Goal: Task Accomplishment & Management: Complete application form

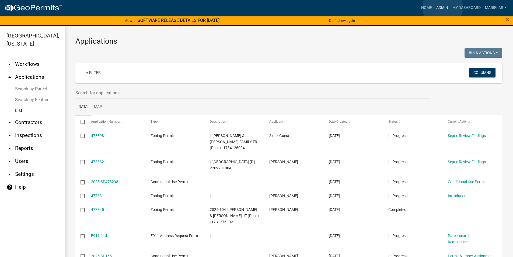
click at [443, 7] on link "Admin" at bounding box center [442, 8] width 16 height 10
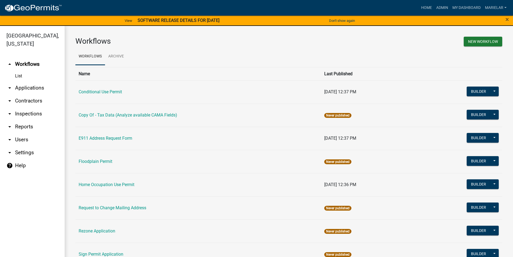
click at [8, 85] on icon "arrow_drop_down" at bounding box center [9, 88] width 6 height 6
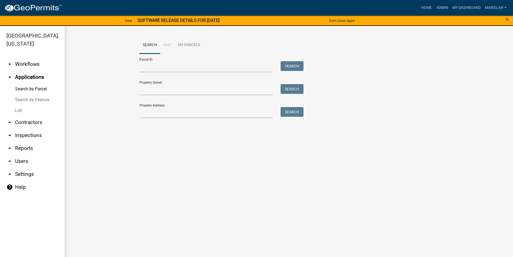
click at [17, 105] on link "List" at bounding box center [32, 110] width 65 height 11
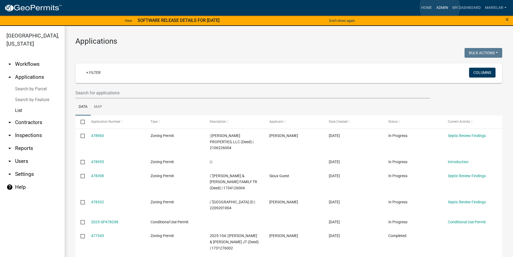
click at [440, 7] on link "Admin" at bounding box center [442, 8] width 16 height 10
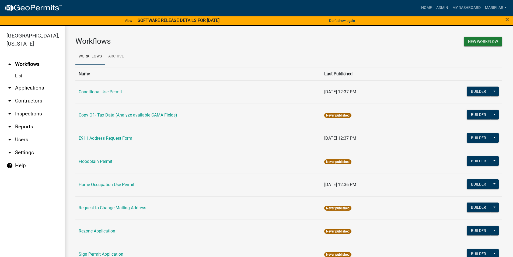
click at [11, 85] on icon "arrow_drop_down" at bounding box center [9, 88] width 6 height 6
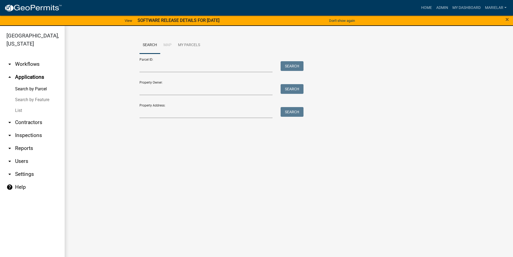
click at [18, 105] on link "List" at bounding box center [32, 110] width 65 height 11
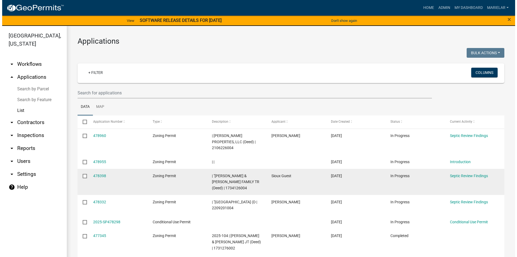
scroll to position [121, 0]
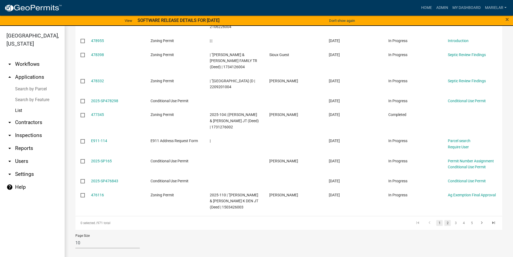
click at [444, 222] on link "2" at bounding box center [447, 223] width 6 height 6
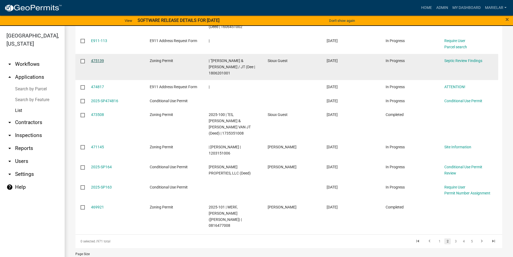
click at [101, 61] on link "475139" at bounding box center [97, 60] width 13 height 4
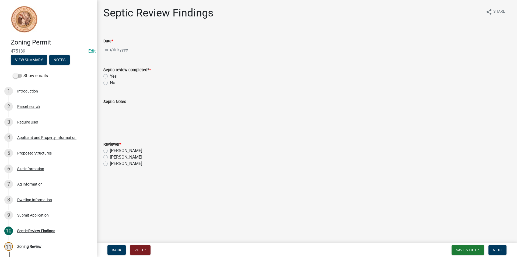
click at [112, 52] on div at bounding box center [127, 49] width 49 height 11
select select "9"
select select "2025"
click at [120, 96] on div "16" at bounding box center [117, 95] width 9 height 9
type input "[DATE]"
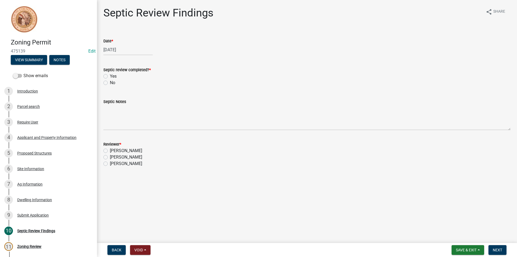
click at [110, 76] on label "Yes" at bounding box center [113, 76] width 7 height 6
click at [110, 76] on input "Yes" at bounding box center [112, 75] width 4 height 4
radio input "true"
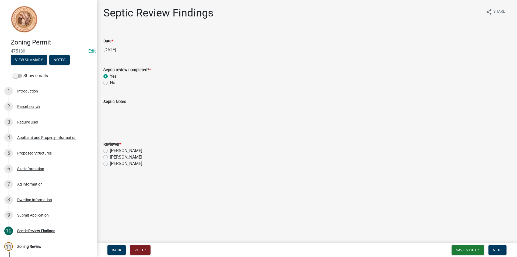
click at [121, 120] on textarea "Septic Notes" at bounding box center [306, 117] width 407 height 25
type textarea "[PERSON_NAME] contacted [PERSON_NAME] office approving application."
click at [104, 154] on div "[PERSON_NAME]" at bounding box center [306, 157] width 407 height 6
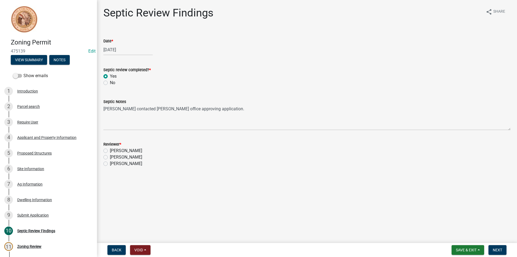
click at [110, 157] on label "[PERSON_NAME]" at bounding box center [126, 157] width 32 height 6
click at [110, 157] on input "[PERSON_NAME]" at bounding box center [112, 156] width 4 height 4
radio input "true"
click at [502, 248] on span "Next" at bounding box center [497, 250] width 9 height 4
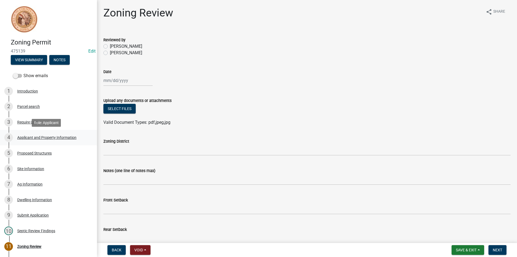
click at [38, 139] on div "Applicant and Property Information" at bounding box center [46, 137] width 59 height 4
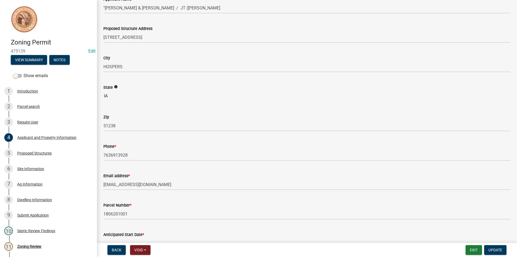
scroll to position [108, 0]
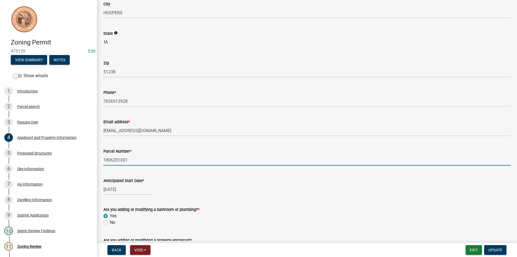
click at [112, 160] on input "1806201001" at bounding box center [306, 159] width 407 height 11
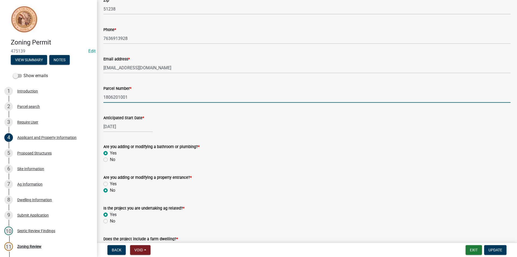
scroll to position [211, 0]
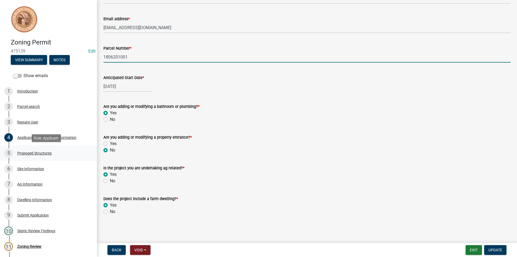
click at [39, 157] on link "5 Proposed Structures" at bounding box center [48, 153] width 97 height 16
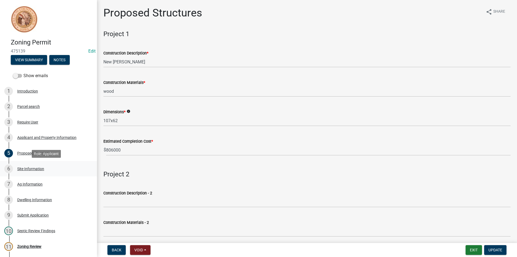
click at [42, 167] on div "Site Information" at bounding box center [30, 169] width 27 height 4
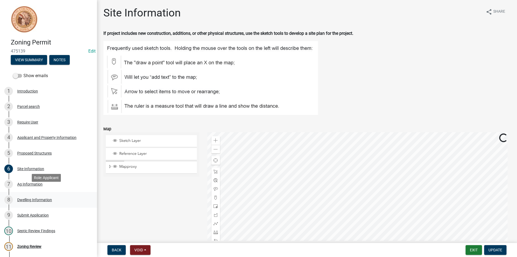
scroll to position [66, 0]
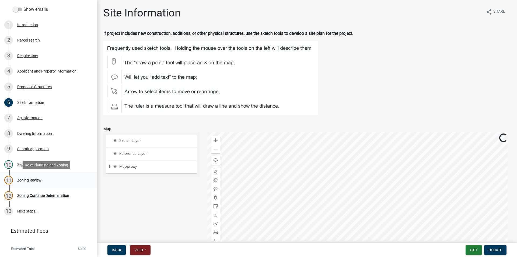
click at [23, 180] on div "Zoning Review" at bounding box center [29, 180] width 24 height 4
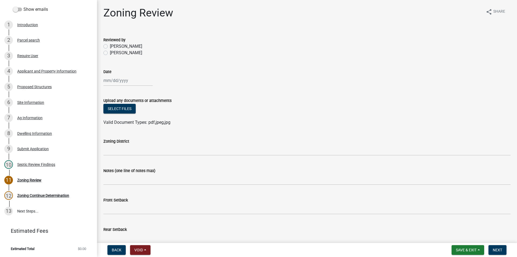
click at [110, 52] on label "[PERSON_NAME]" at bounding box center [126, 53] width 32 height 6
click at [110, 52] on input "[PERSON_NAME]" at bounding box center [112, 52] width 4 height 4
radio input "true"
select select "9"
select select "2025"
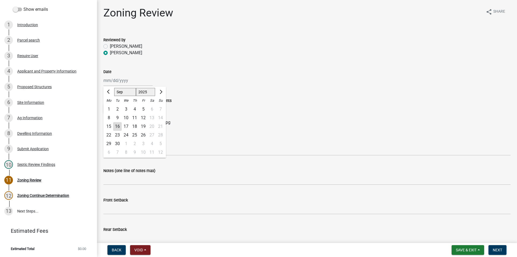
click at [114, 82] on div "[PERSON_NAME] Feb Mar Apr [PERSON_NAME][DATE] Oct Nov [DATE] 1526 1527 1528 152…" at bounding box center [127, 80] width 49 height 11
click at [120, 125] on div "16" at bounding box center [117, 126] width 9 height 9
type input "[DATE]"
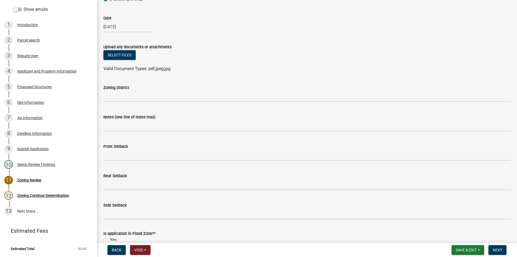
scroll to position [54, 0]
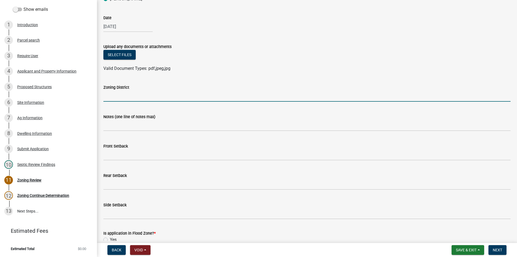
click at [128, 99] on input "Zoning District" at bounding box center [306, 96] width 407 height 11
type input "a"
type input "AG"
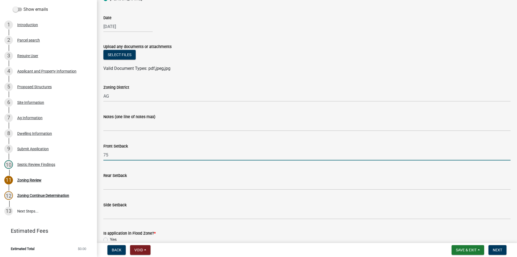
type input "75"
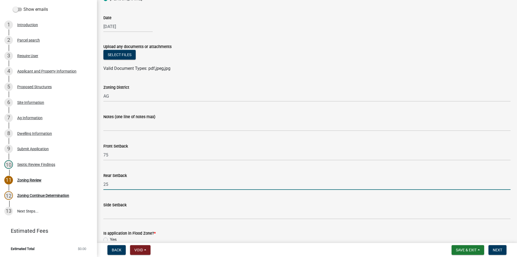
type input "25"
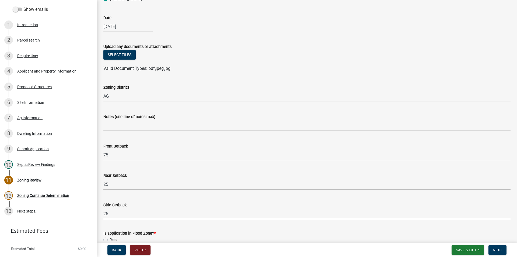
type input "25"
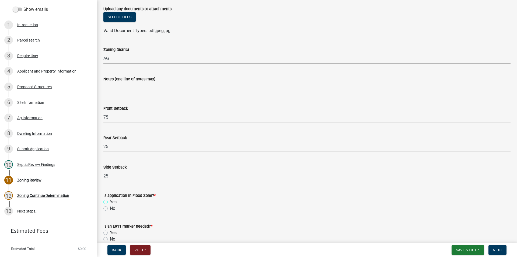
scroll to position [189, 0]
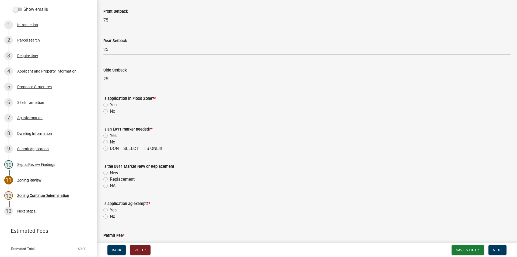
click at [110, 111] on label "No" at bounding box center [112, 111] width 5 height 6
click at [110, 111] on input "No" at bounding box center [112, 110] width 4 height 4
radio input "true"
click at [110, 141] on label "No" at bounding box center [112, 142] width 5 height 6
click at [110, 141] on input "No" at bounding box center [112, 141] width 4 height 4
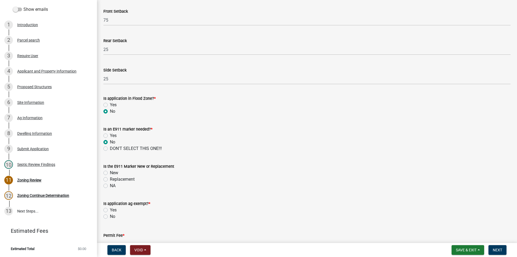
radio input "true"
click at [110, 136] on label "Yes" at bounding box center [113, 135] width 7 height 6
click at [110, 136] on input "Yes" at bounding box center [112, 134] width 4 height 4
radio input "true"
click at [110, 172] on label "New" at bounding box center [114, 172] width 8 height 6
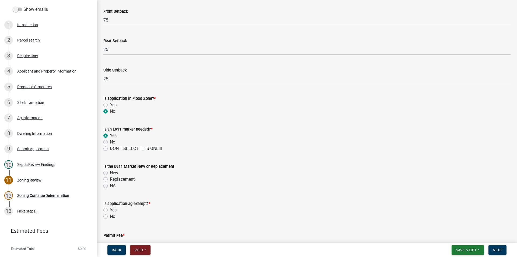
click at [110, 172] on input "New" at bounding box center [112, 171] width 4 height 4
radio input "true"
click at [110, 210] on label "Yes" at bounding box center [113, 210] width 7 height 6
click at [110, 210] on input "Yes" at bounding box center [112, 209] width 4 height 4
radio input "true"
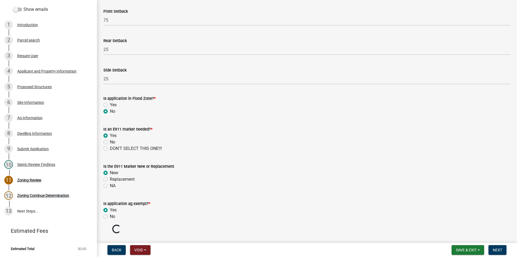
scroll to position [203, 0]
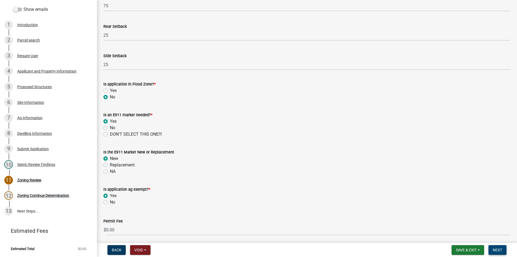
click at [496, 251] on span "Next" at bounding box center [497, 250] width 9 height 4
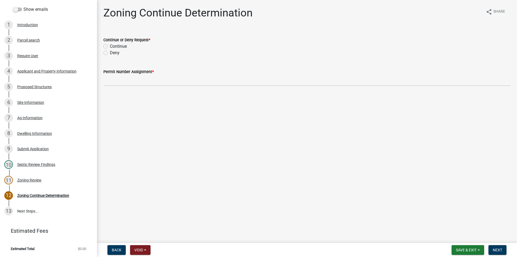
click at [106, 43] on div "Continue" at bounding box center [306, 46] width 407 height 6
click at [110, 46] on label "Continue" at bounding box center [118, 46] width 17 height 6
click at [110, 46] on input "Continue" at bounding box center [112, 45] width 4 height 4
radio input "true"
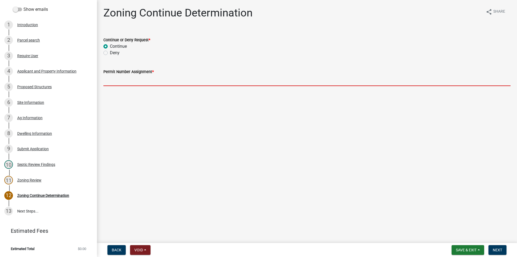
click at [140, 84] on input "Permit Number Assignment *" at bounding box center [306, 80] width 407 height 11
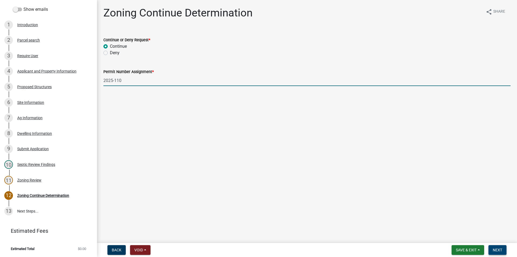
type input "2025-110"
click at [498, 252] on span "Next" at bounding box center [497, 250] width 9 height 4
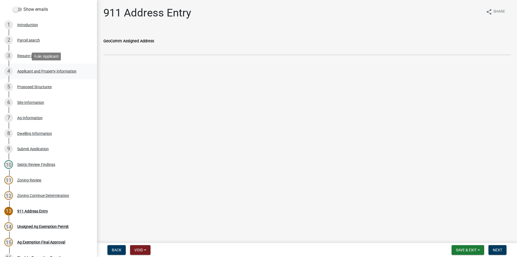
click at [55, 70] on div "Applicant and Property Information" at bounding box center [46, 71] width 59 height 4
